Goal: Transaction & Acquisition: Download file/media

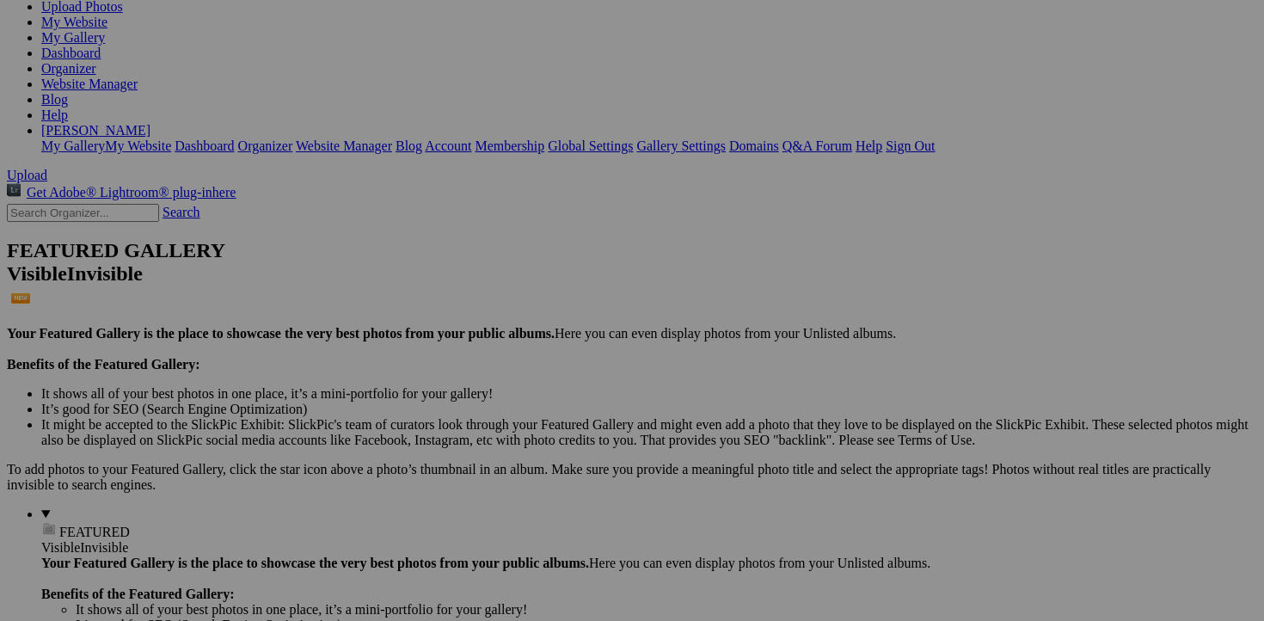
scroll to position [209, 0]
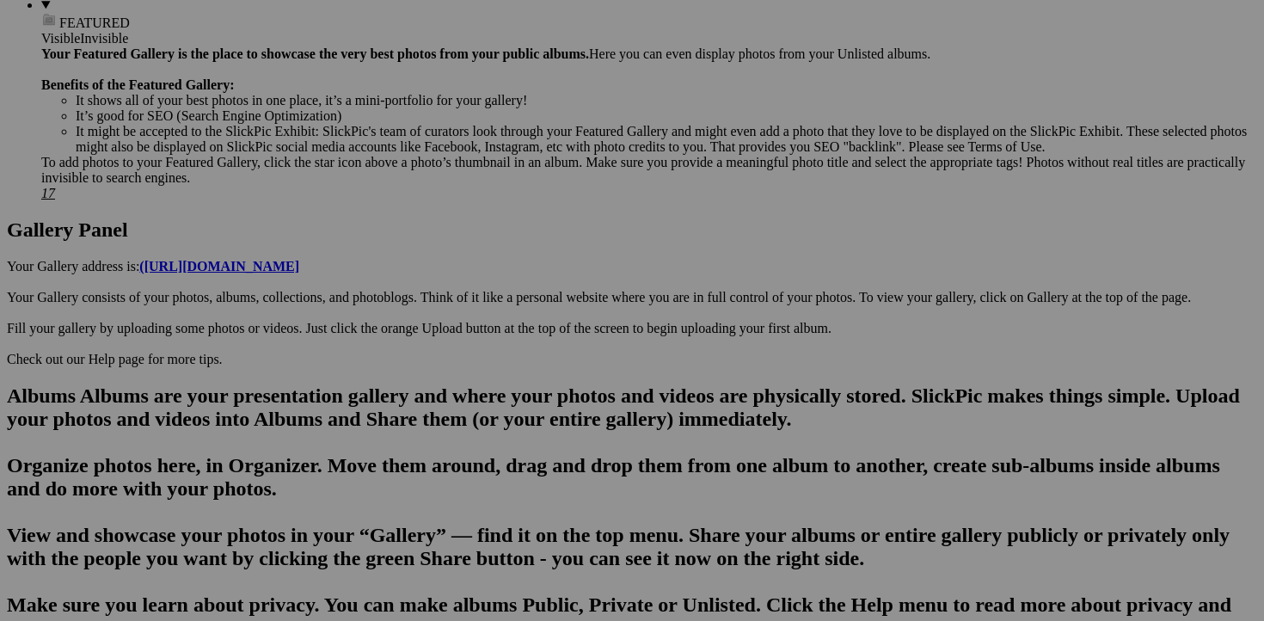
scroll to position [964, 0]
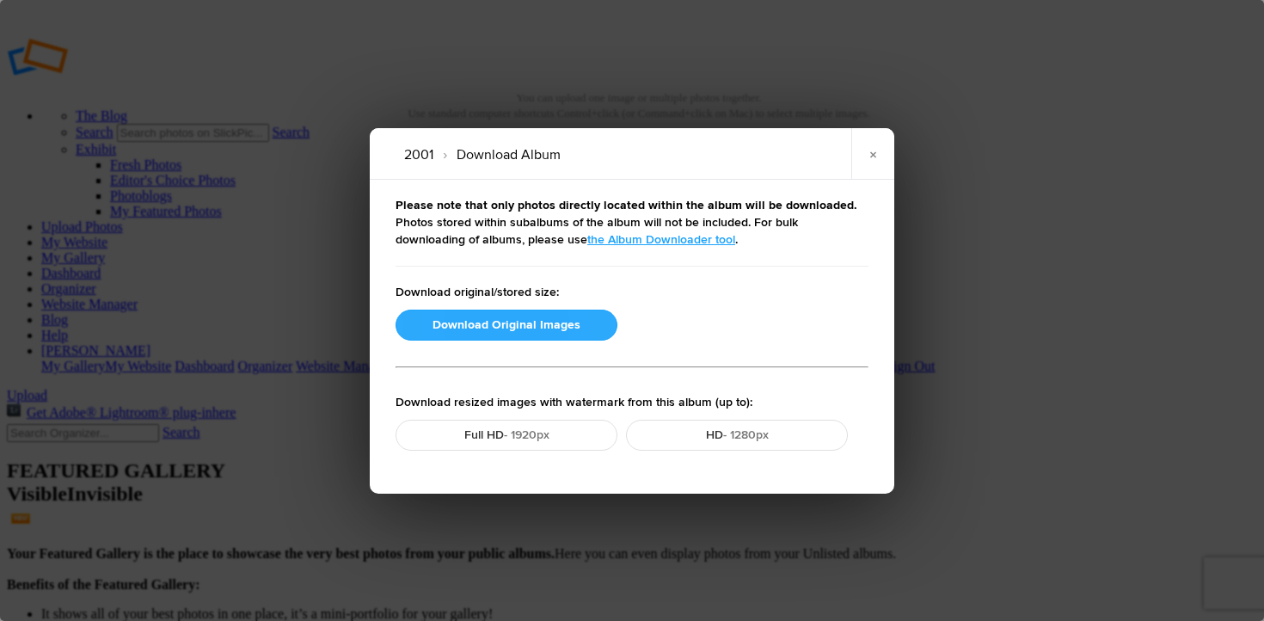
click at [493, 326] on button "Download Original Images" at bounding box center [507, 325] width 222 height 31
